Goal: Navigation & Orientation: Find specific page/section

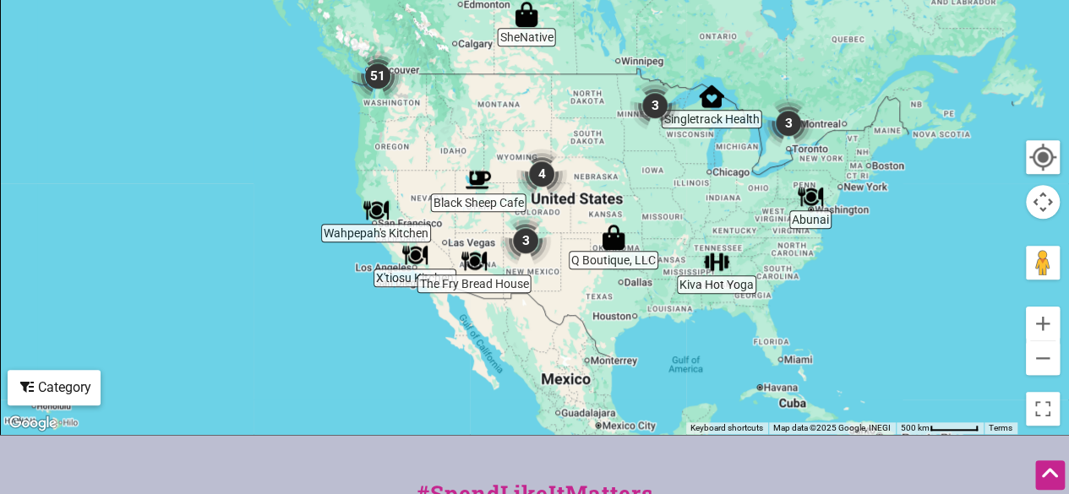
scroll to position [616, 0]
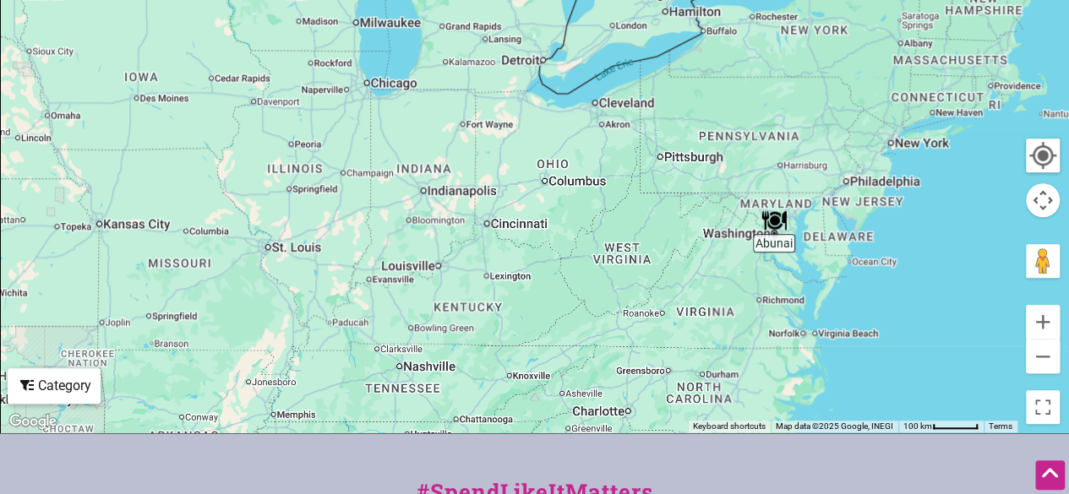
drag, startPoint x: 854, startPoint y: 298, endPoint x: 801, endPoint y: 209, distance: 103.8
click at [801, 209] on div at bounding box center [535, 104] width 1068 height 658
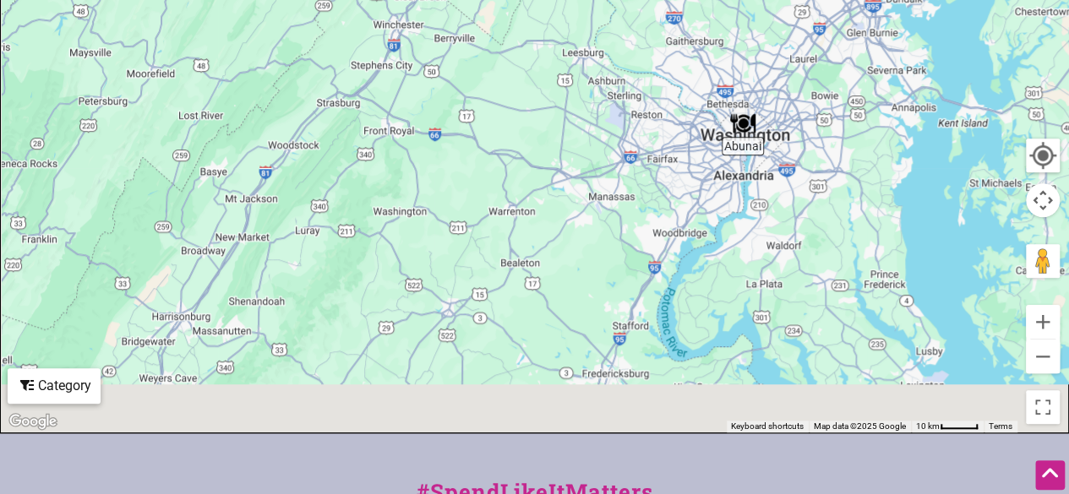
drag, startPoint x: 664, startPoint y: 349, endPoint x: 694, endPoint y: 131, distance: 220.2
click at [694, 131] on div at bounding box center [535, 104] width 1068 height 658
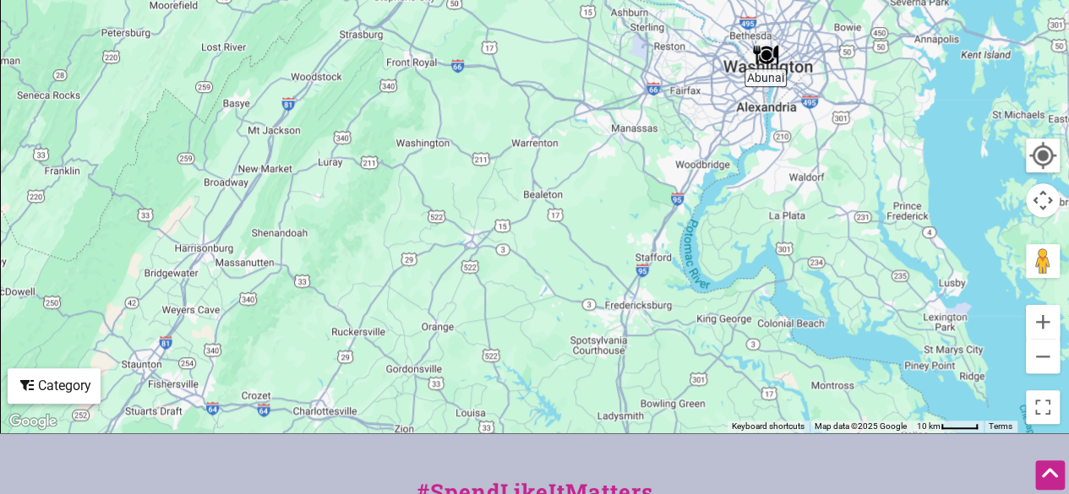
click at [694, 131] on div at bounding box center [535, 104] width 1068 height 658
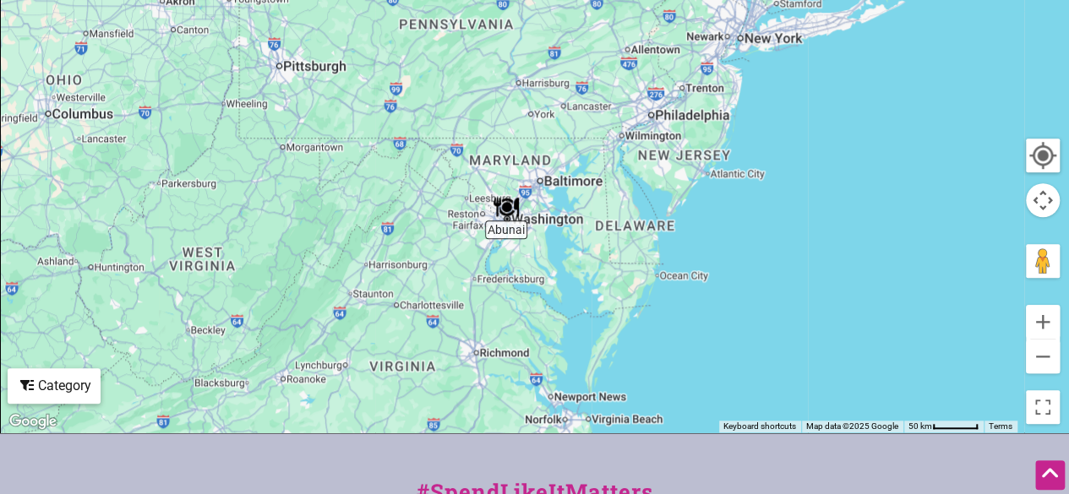
drag, startPoint x: 575, startPoint y: 309, endPoint x: 522, endPoint y: 263, distance: 70.1
click at [522, 263] on div at bounding box center [535, 104] width 1068 height 658
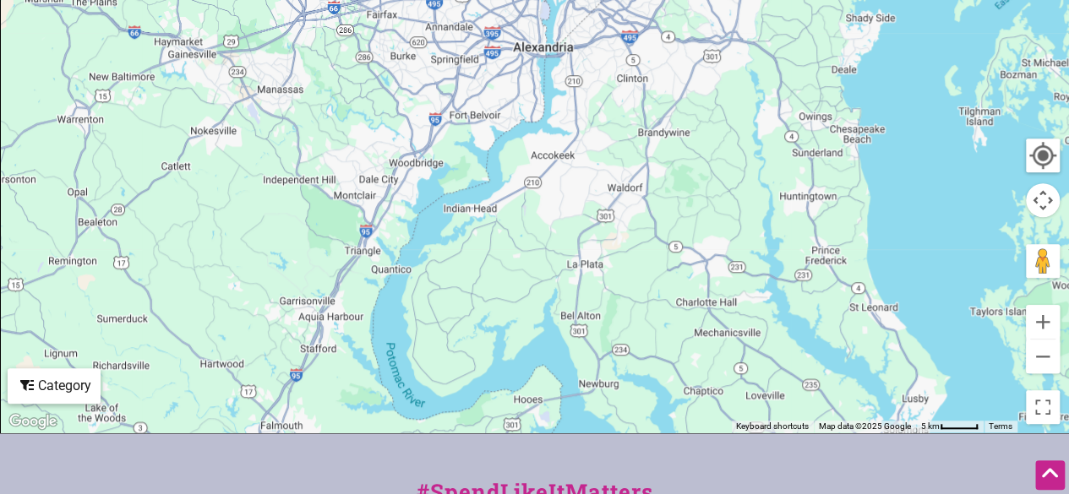
drag, startPoint x: 522, startPoint y: 263, endPoint x: 691, endPoint y: 370, distance: 200.3
click at [691, 370] on div at bounding box center [535, 104] width 1068 height 658
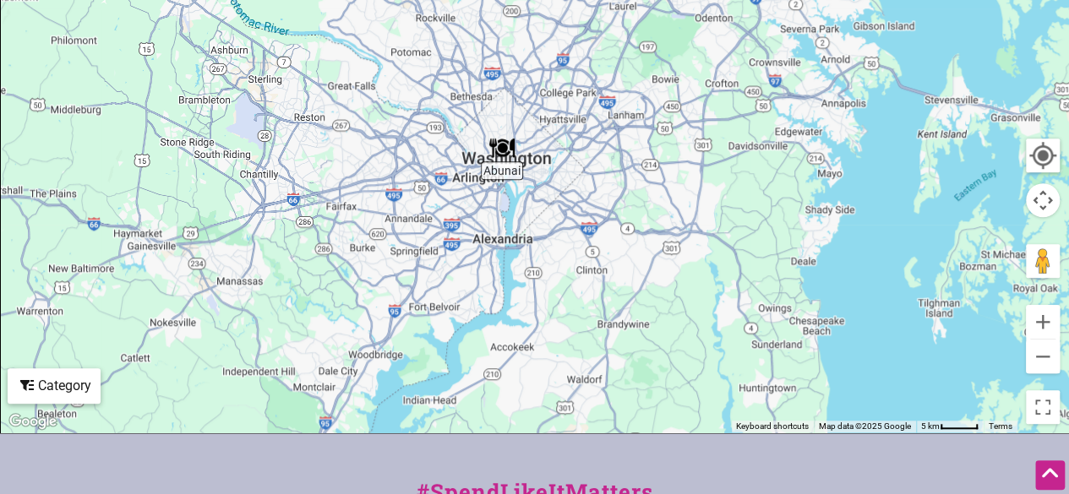
drag, startPoint x: 661, startPoint y: 210, endPoint x: 614, endPoint y: 422, distance: 217.4
click at [614, 422] on div at bounding box center [535, 104] width 1068 height 658
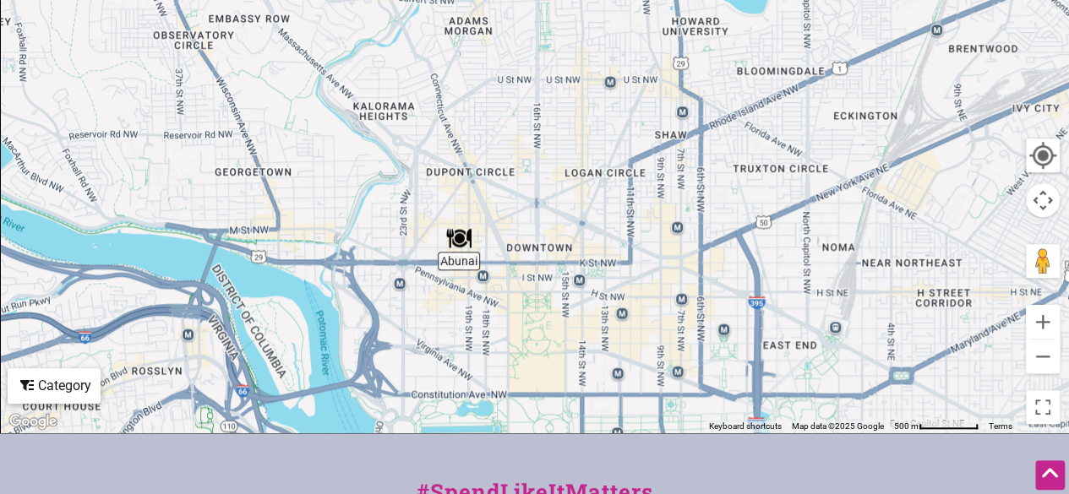
drag, startPoint x: 503, startPoint y: 199, endPoint x: 582, endPoint y: 482, distance: 293.9
click at [582, 482] on div "Intentionalist Spend like it matters 0 Add a Business Map Blog Store Offers Int…" at bounding box center [534, 121] width 1069 height 1474
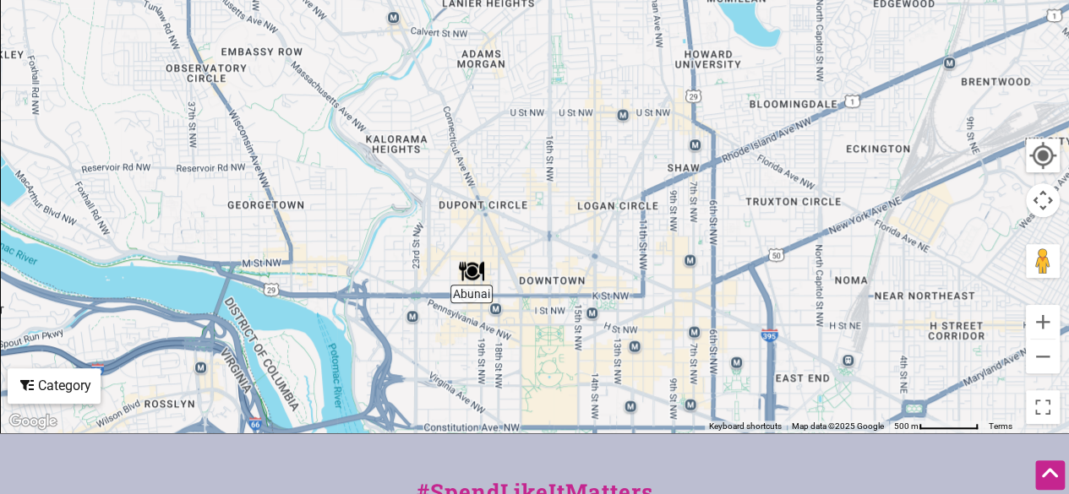
click at [473, 300] on div at bounding box center [535, 104] width 1068 height 658
click at [473, 275] on img "Abunai" at bounding box center [471, 271] width 25 height 25
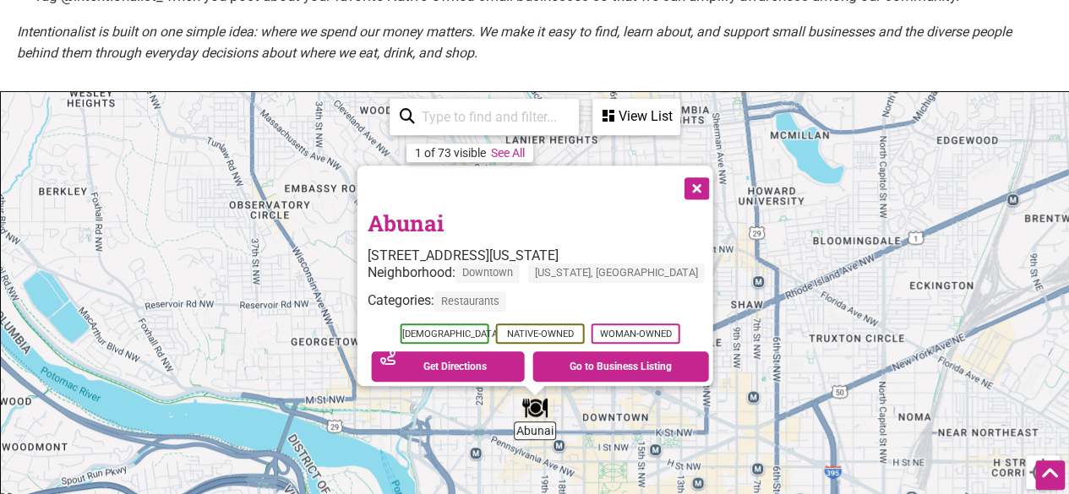
scroll to position [270, 0]
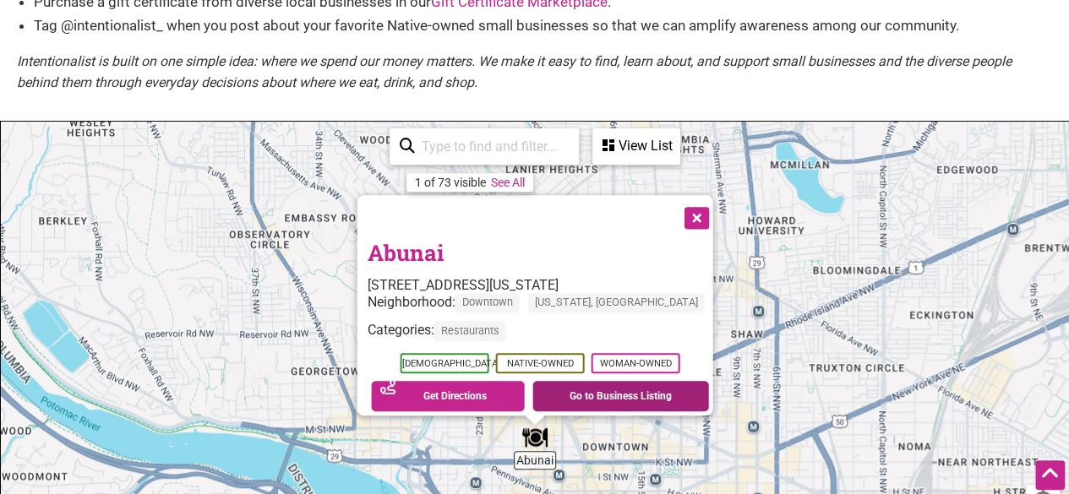
click at [575, 395] on link "Go to Business Listing" at bounding box center [621, 396] width 177 height 30
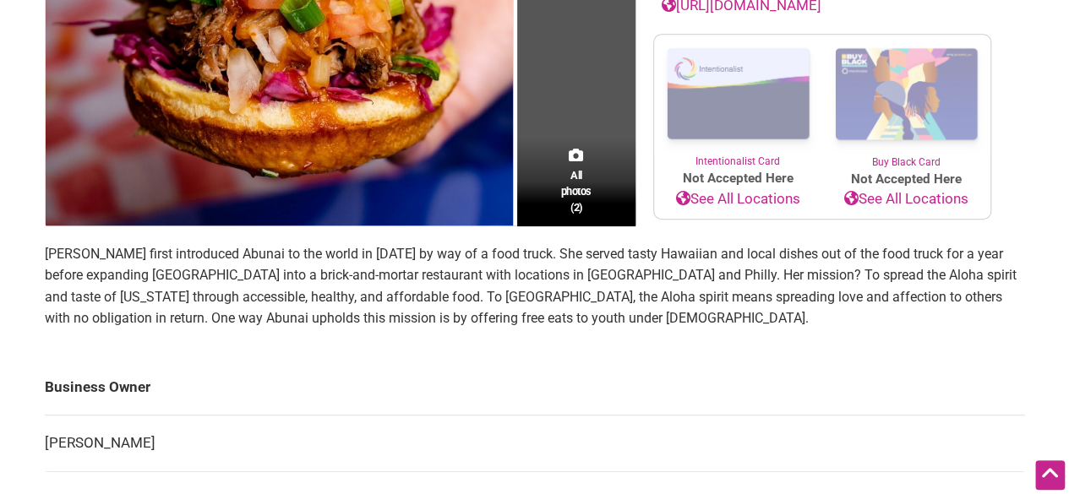
scroll to position [374, 0]
